Goal: Transaction & Acquisition: Book appointment/travel/reservation

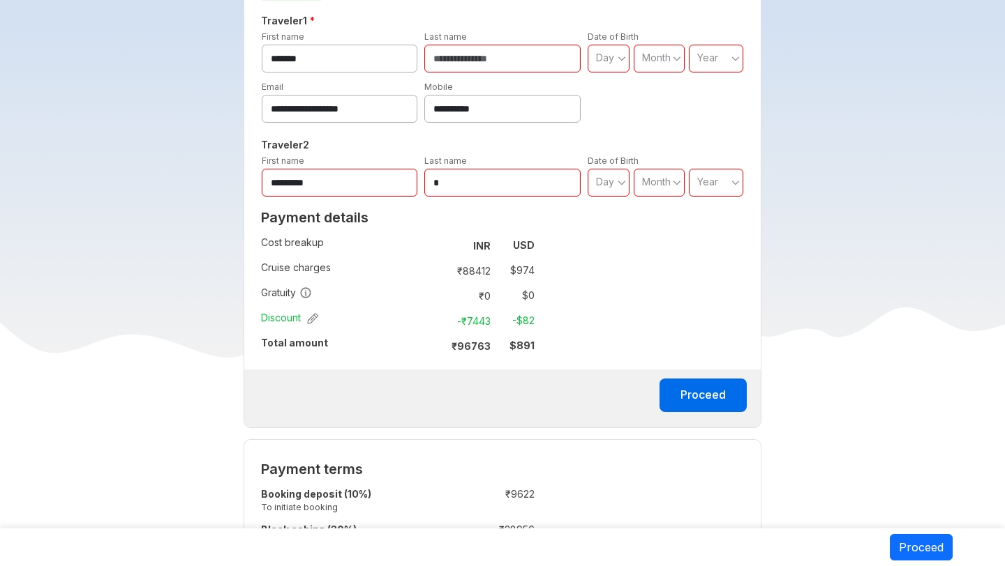
scroll to position [751, 0]
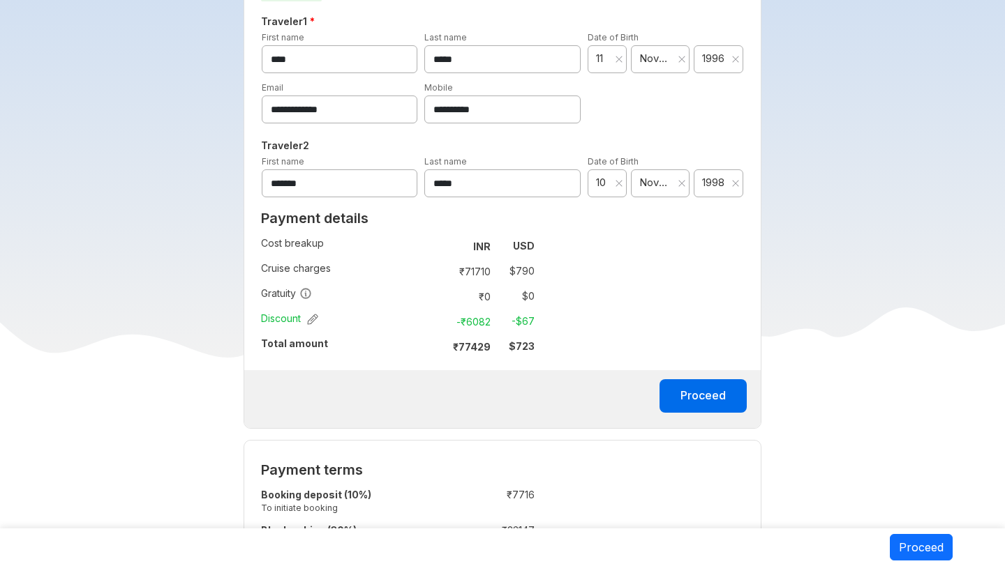
scroll to position [712, 0]
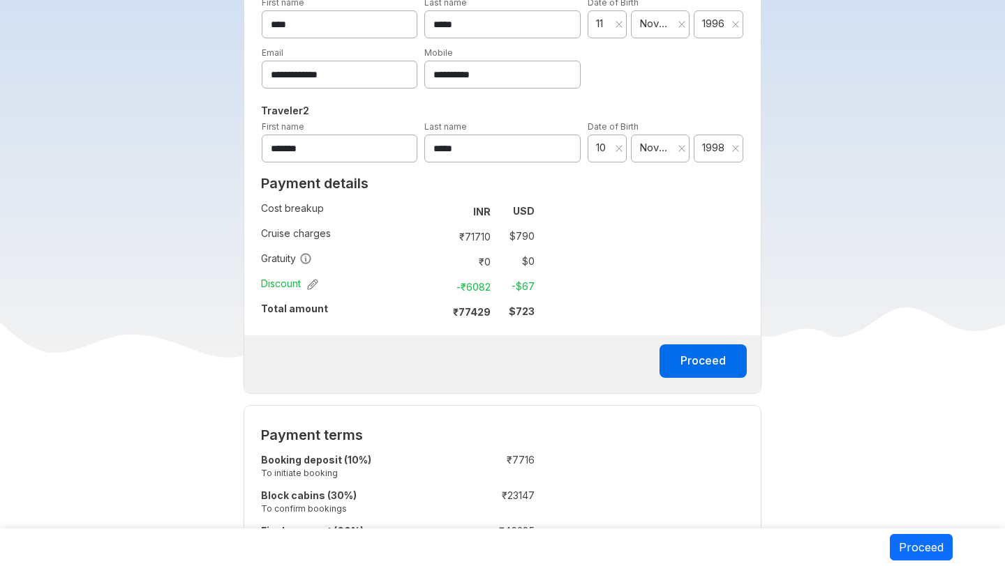
click at [523, 227] on td "$ 790" at bounding box center [515, 237] width 38 height 20
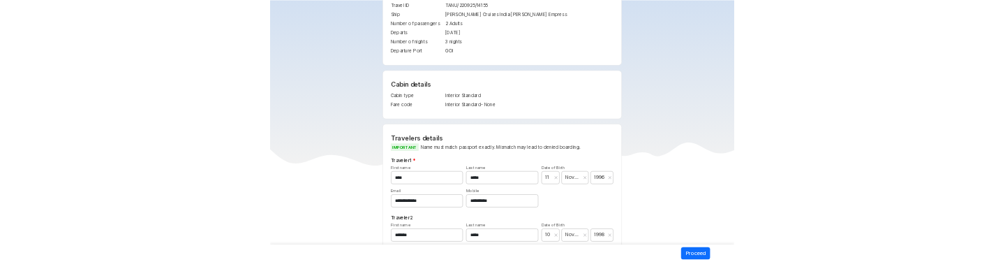
scroll to position [637, 0]
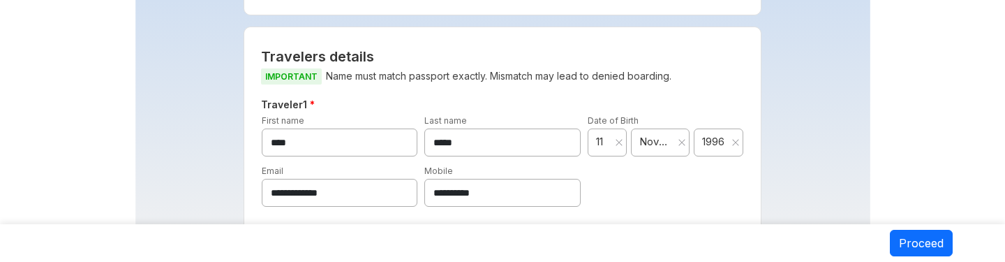
scroll to position [578, 0]
